Goal: Find specific page/section

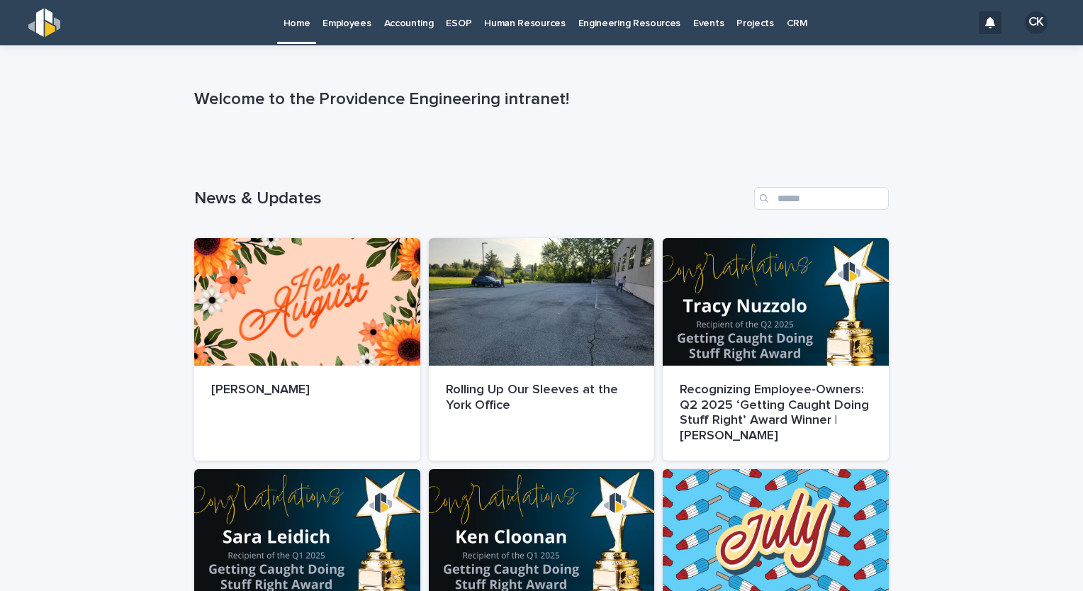
click at [332, 23] on p "Employees" at bounding box center [347, 15] width 48 height 30
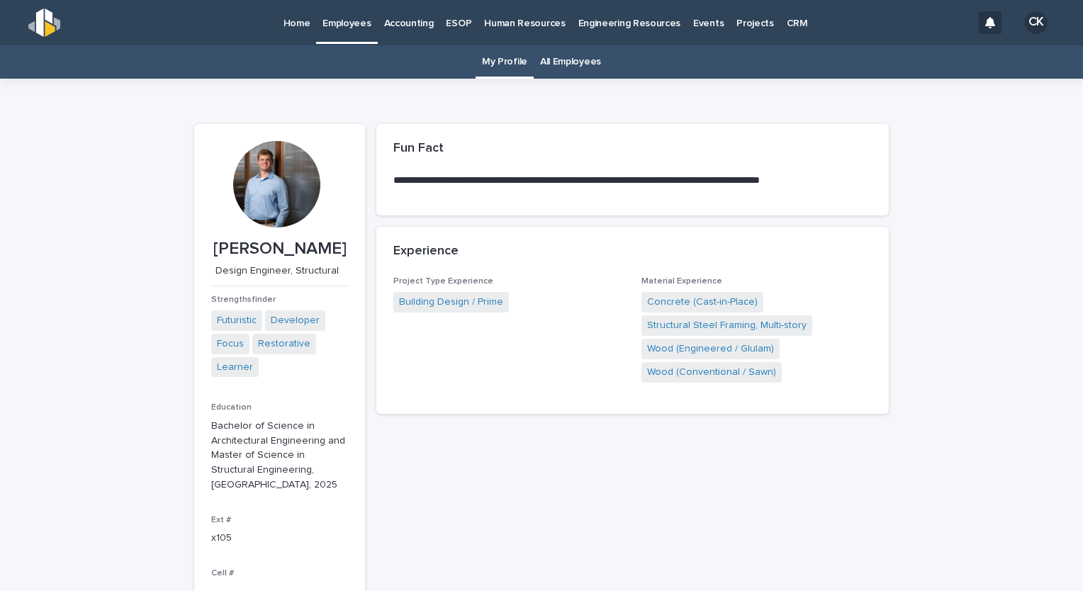
click at [564, 58] on link "All Employees" at bounding box center [570, 61] width 61 height 33
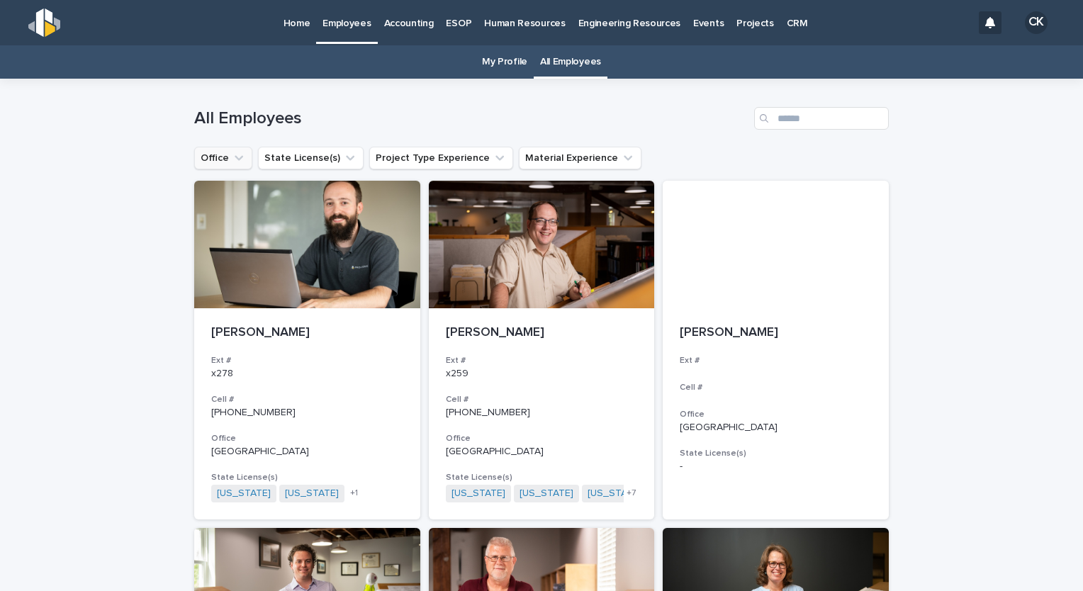
click at [224, 155] on button "Office" at bounding box center [223, 158] width 58 height 23
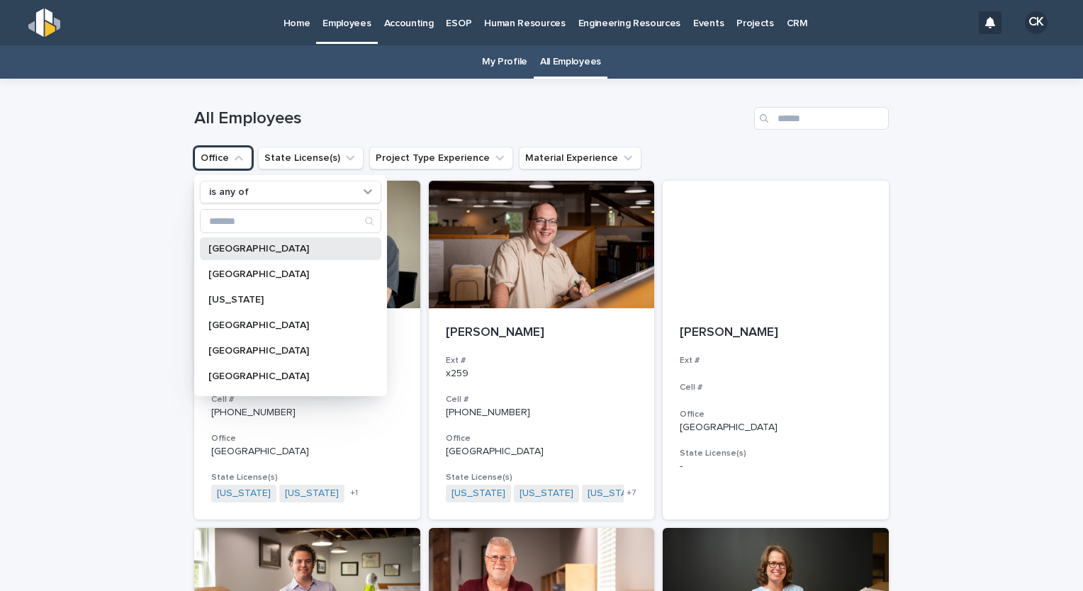
click at [230, 250] on p "[GEOGRAPHIC_DATA]" at bounding box center [283, 249] width 150 height 10
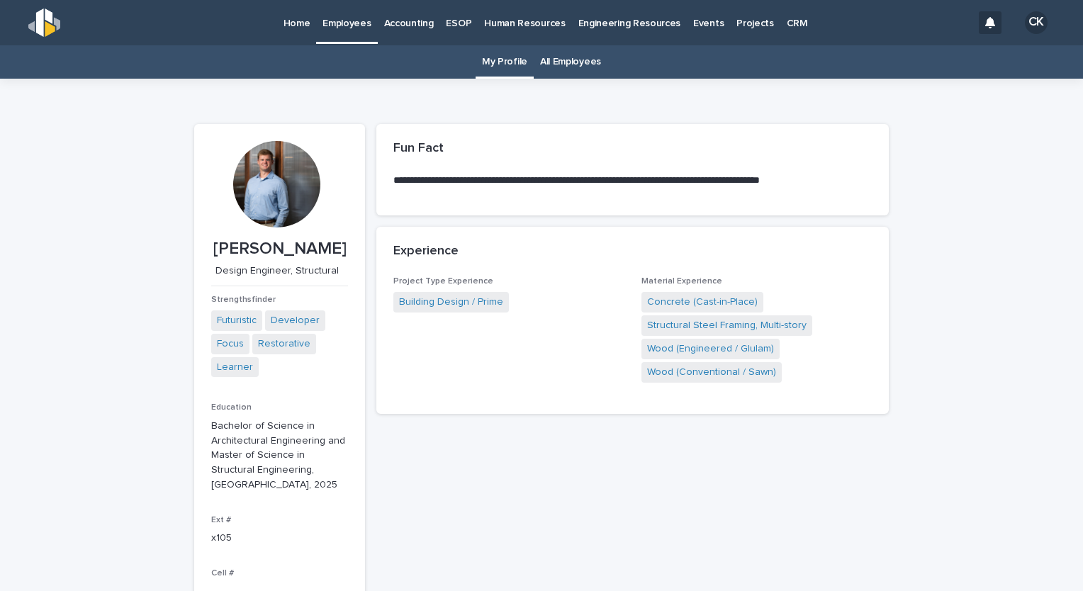
scroll to position [45, 0]
